Goal: Information Seeking & Learning: Check status

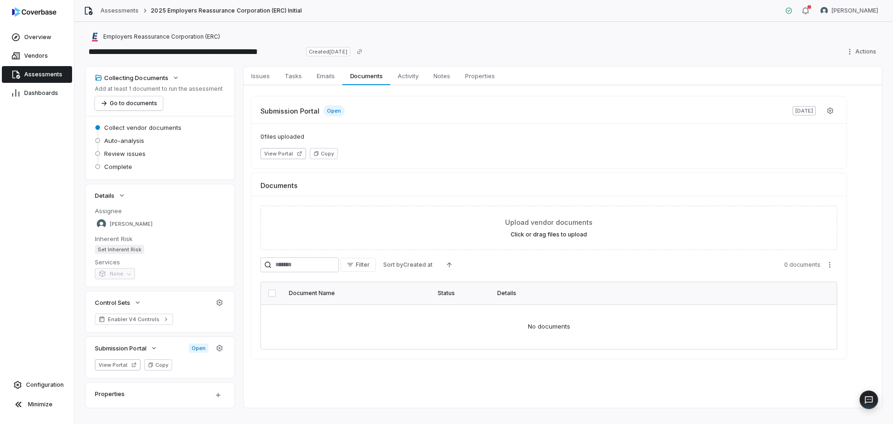
click at [53, 74] on span "Assessments" at bounding box center [43, 74] width 38 height 7
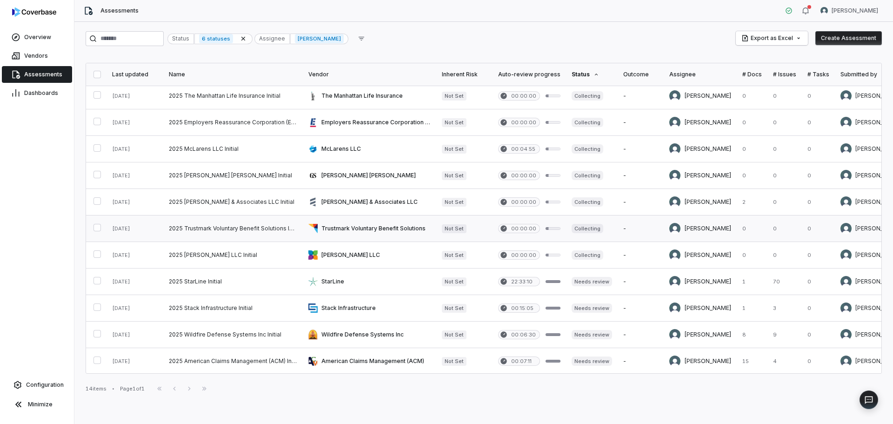
scroll to position [88, 0]
click at [359, 358] on link at bounding box center [369, 360] width 133 height 26
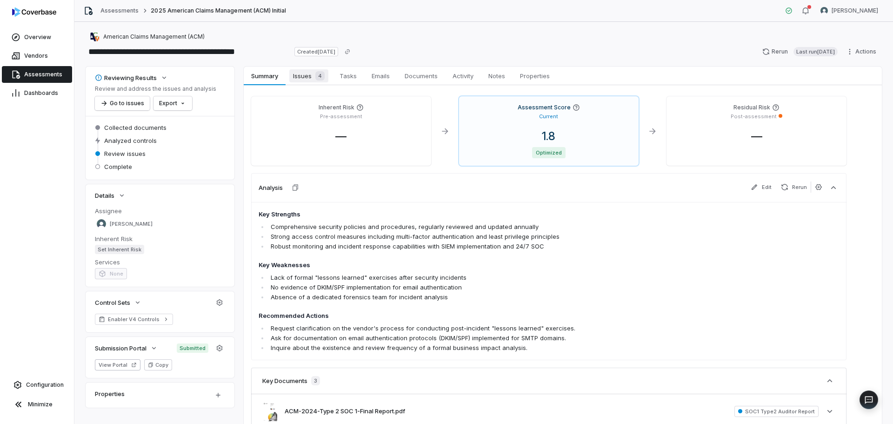
click at [310, 77] on span "Issues 4" at bounding box center [308, 75] width 39 height 13
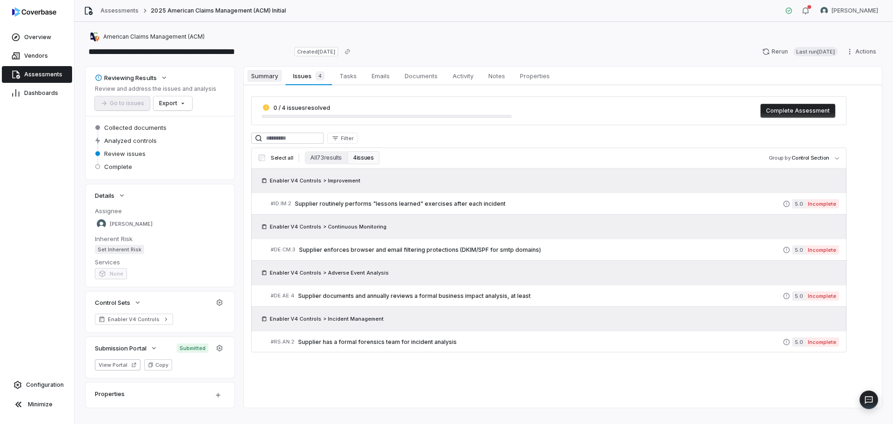
click at [261, 74] on span "Summary" at bounding box center [264, 76] width 34 height 12
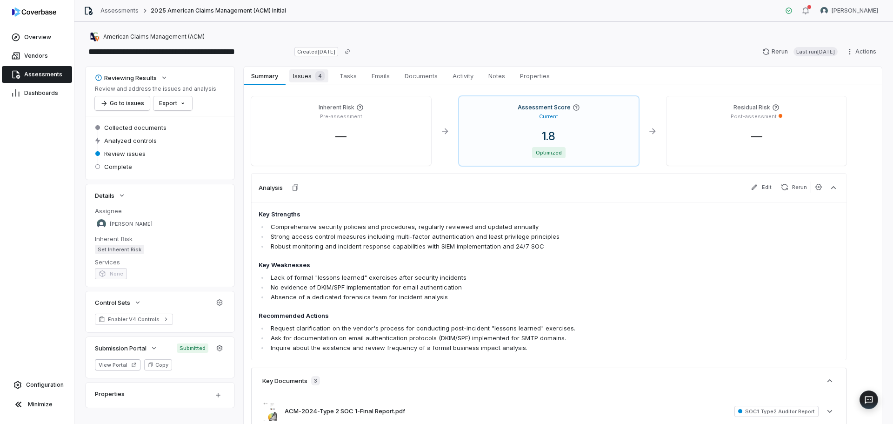
click at [300, 74] on span "Issues 4" at bounding box center [308, 75] width 39 height 13
